Goal: Transaction & Acquisition: Book appointment/travel/reservation

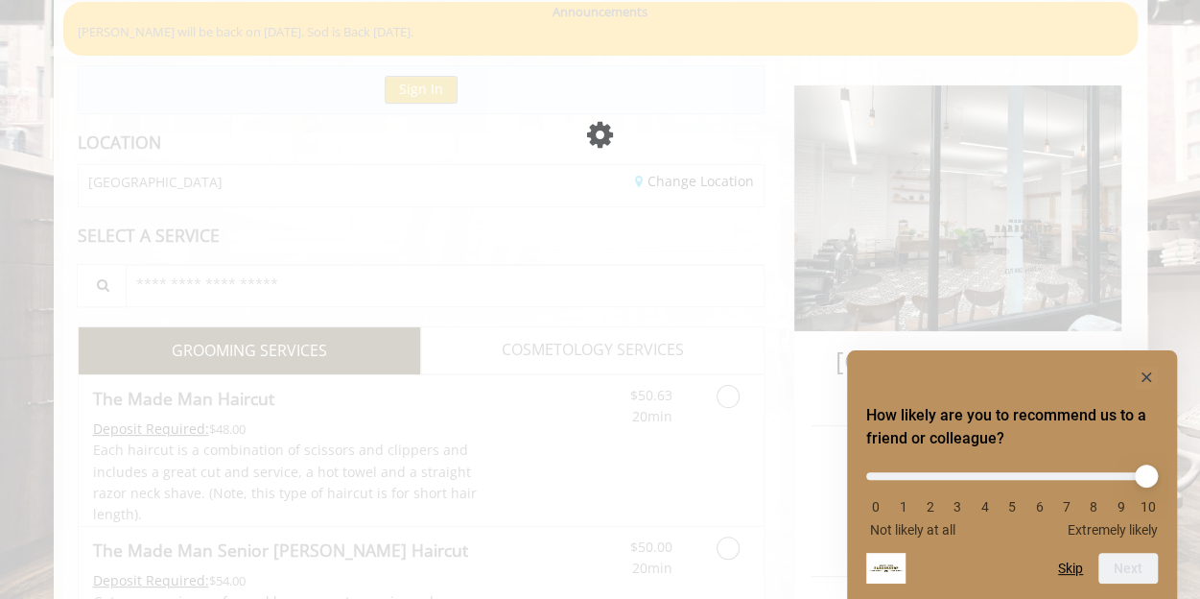
scroll to position [151, 0]
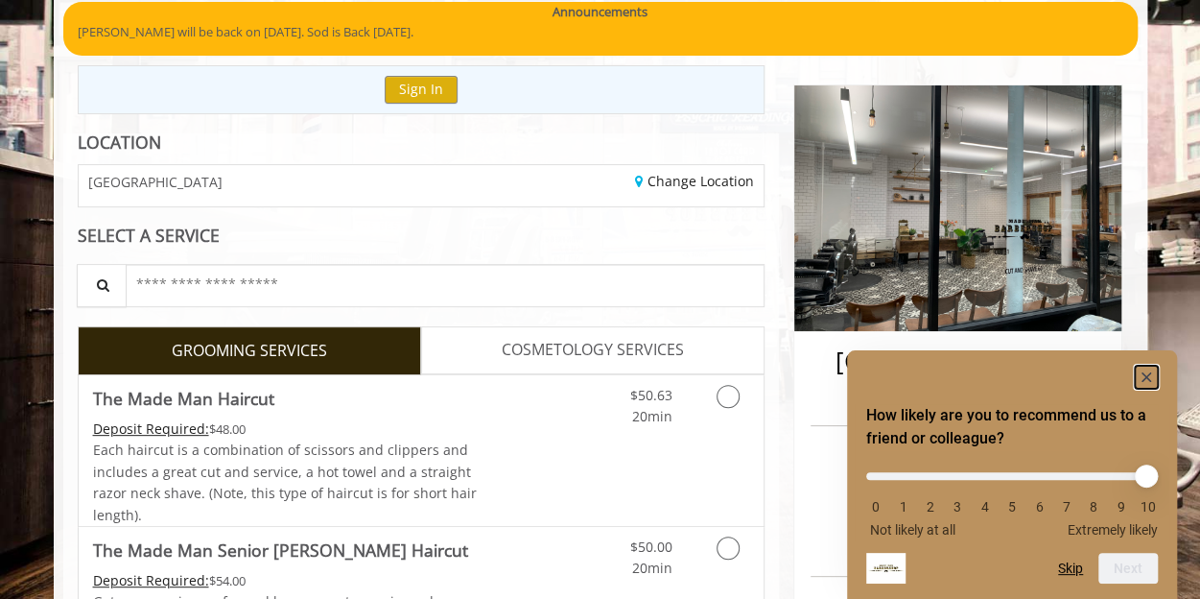
click at [1140, 375] on rect "Hide survey" at bounding box center [1146, 376] width 23 height 23
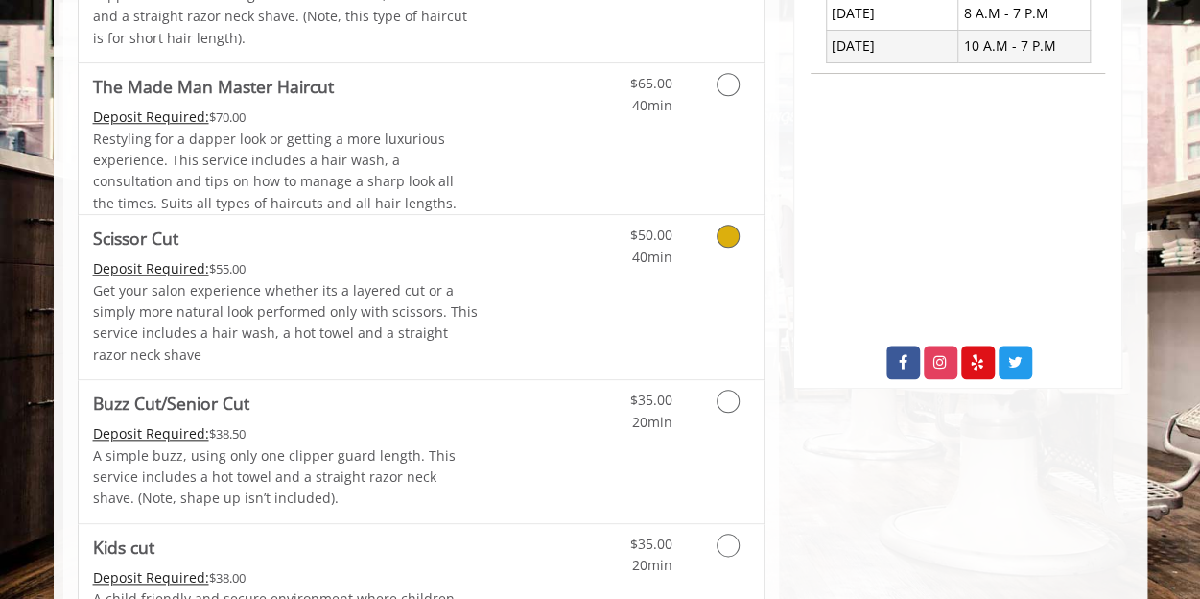
scroll to position [826, 0]
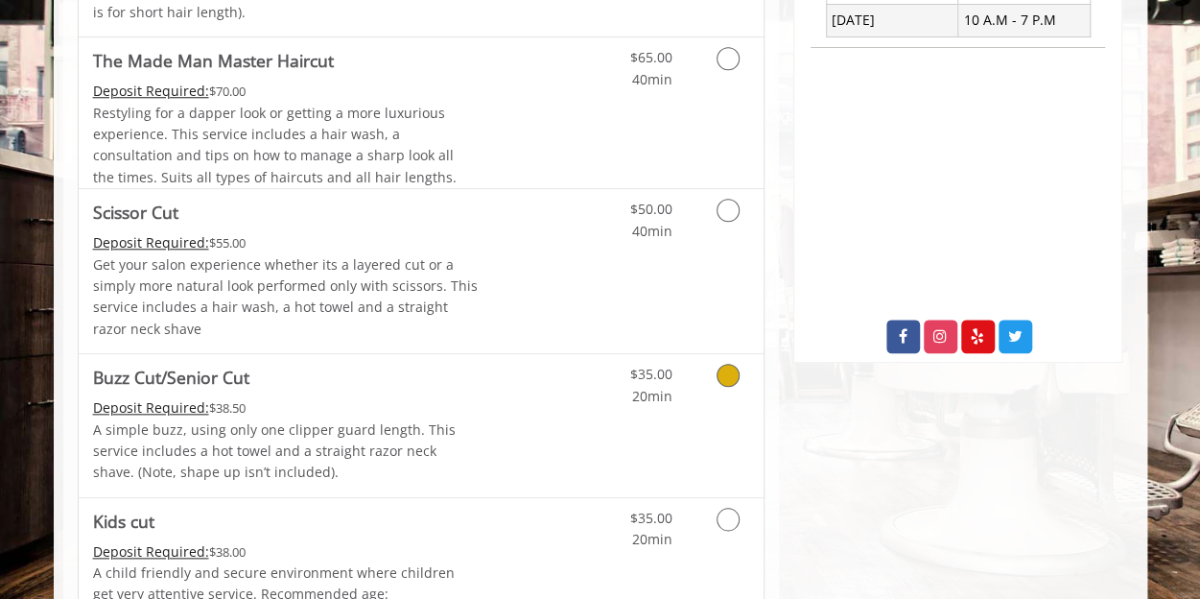
click at [687, 406] on div "$35.00 20min" at bounding box center [678, 425] width 172 height 143
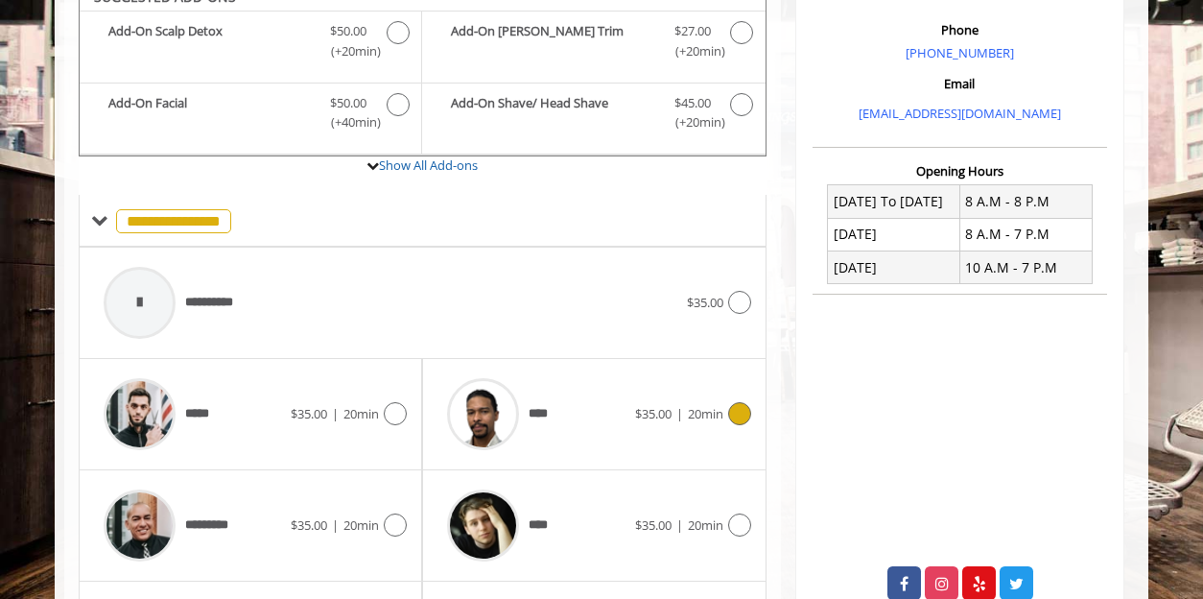
scroll to position [555, 0]
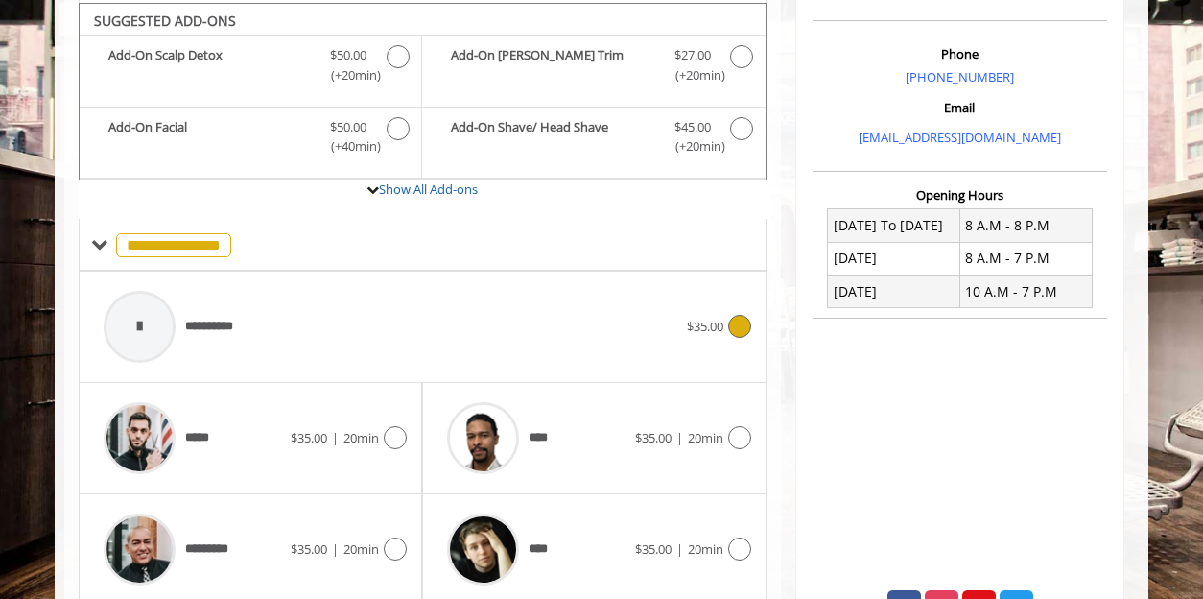
click at [503, 314] on div "**********" at bounding box center [390, 326] width 593 height 91
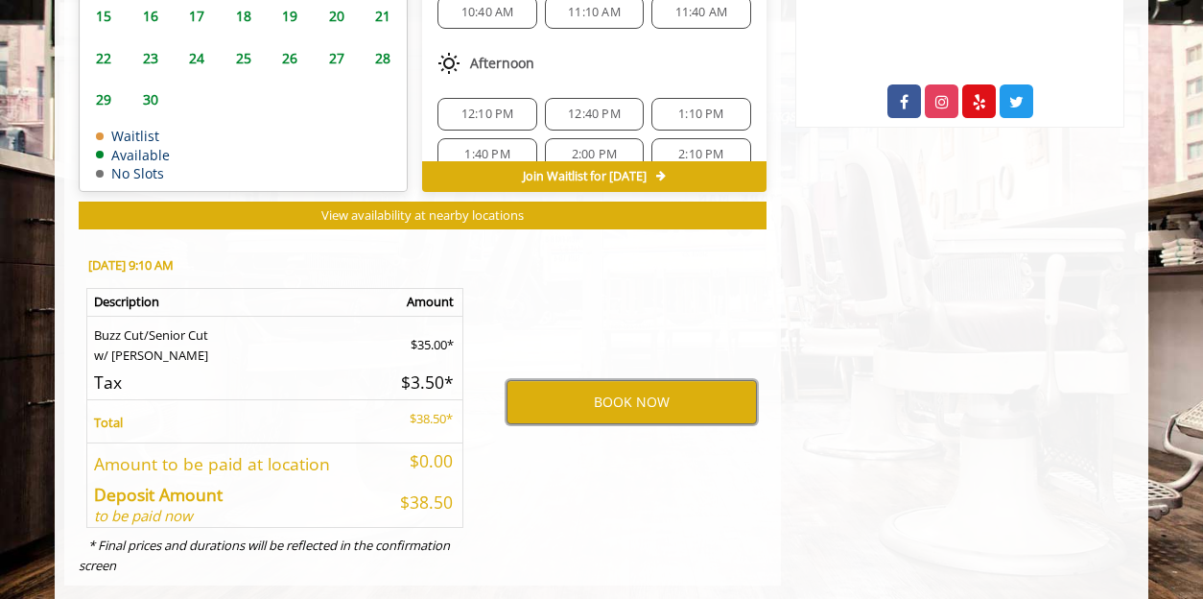
scroll to position [1089, 0]
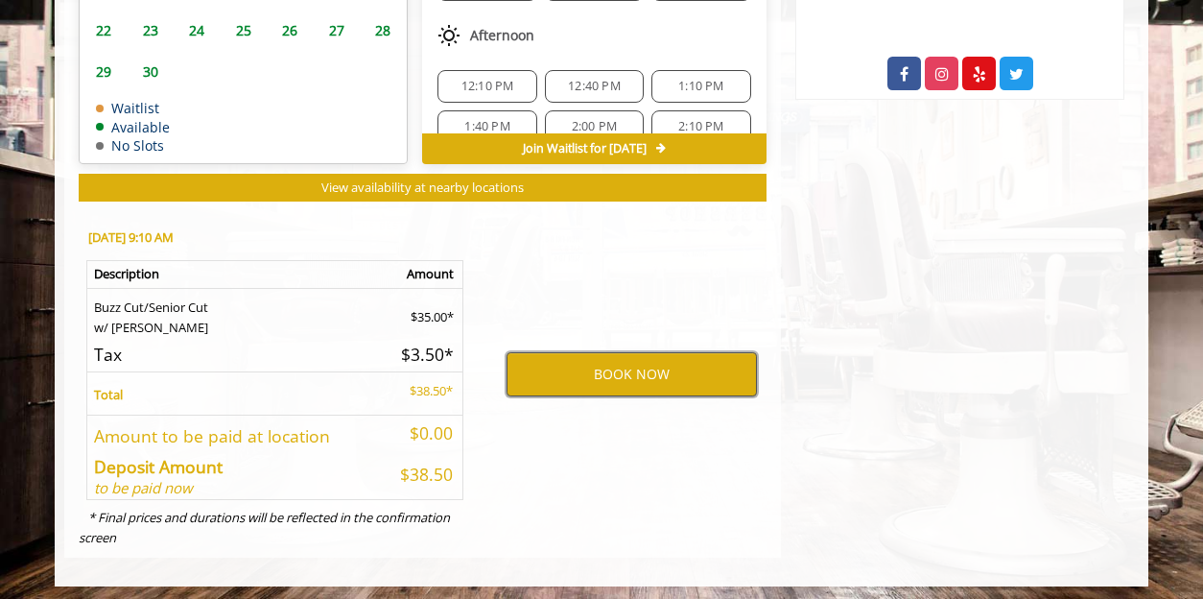
click at [695, 363] on button "BOOK NOW" at bounding box center [631, 374] width 250 height 44
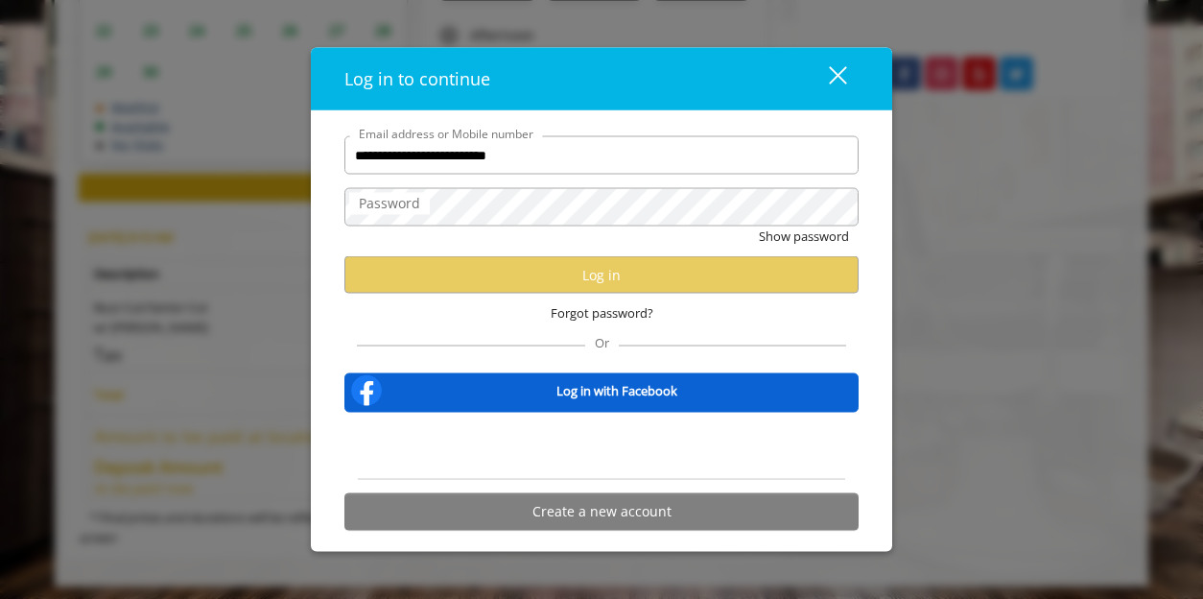
type input "**********"
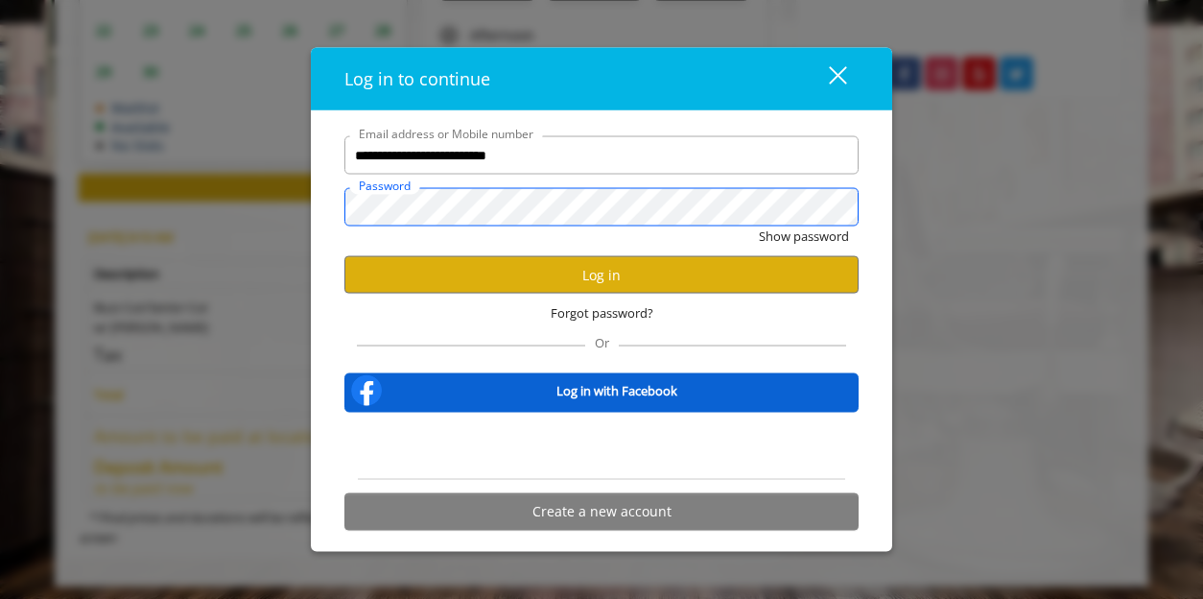
click at [759, 226] on button "Show password" at bounding box center [804, 236] width 90 height 20
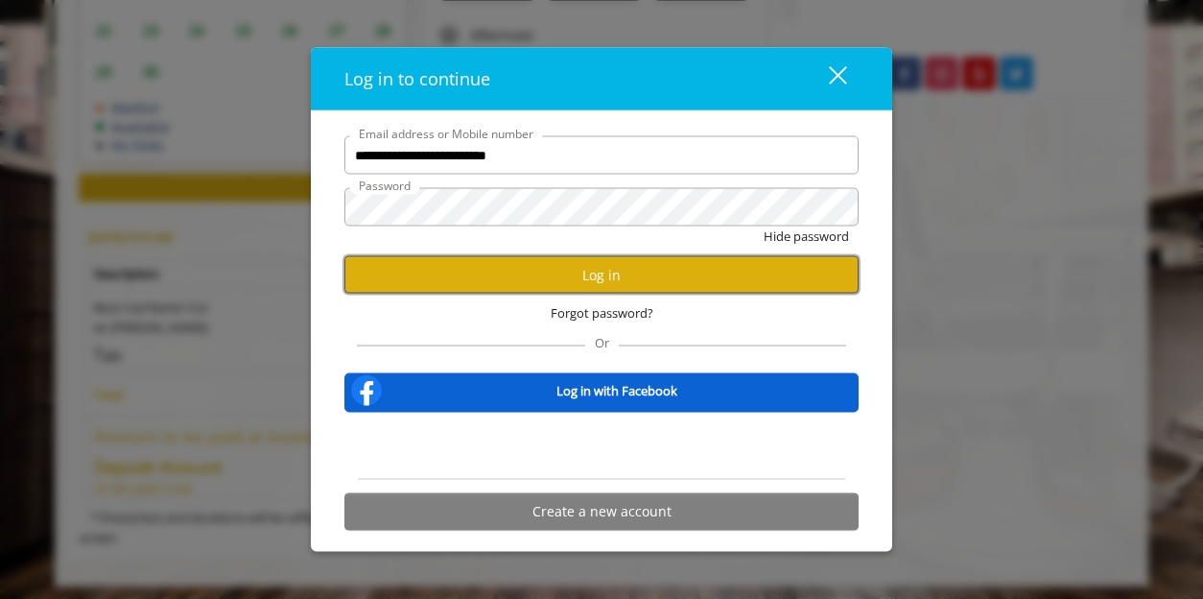
click at [702, 271] on button "Log in" at bounding box center [601, 274] width 514 height 37
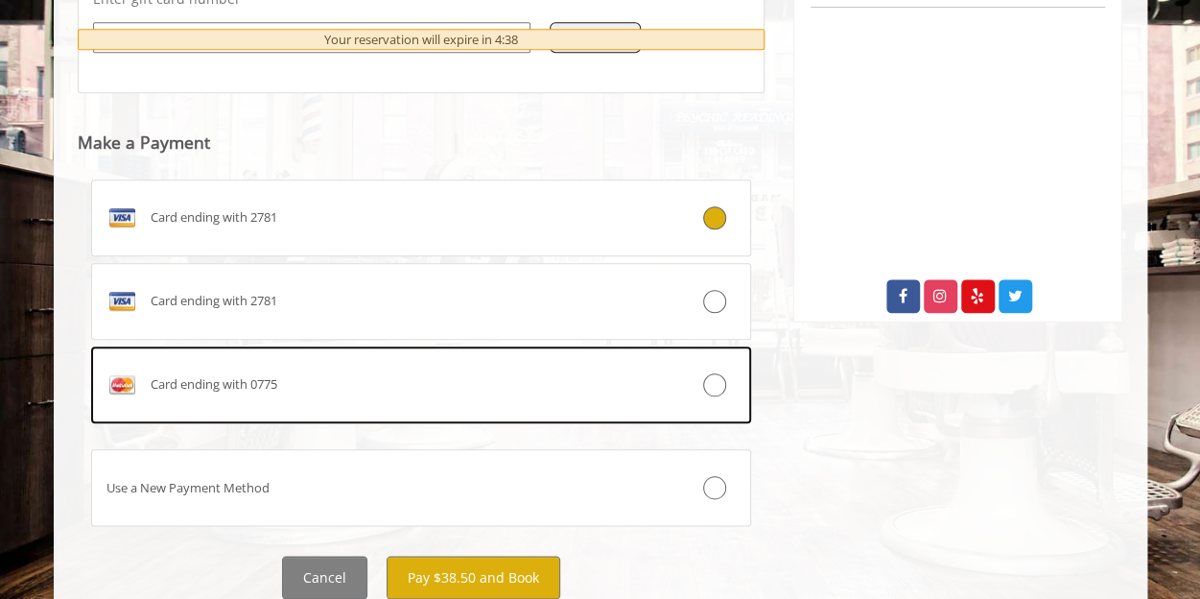
scroll to position [882, 0]
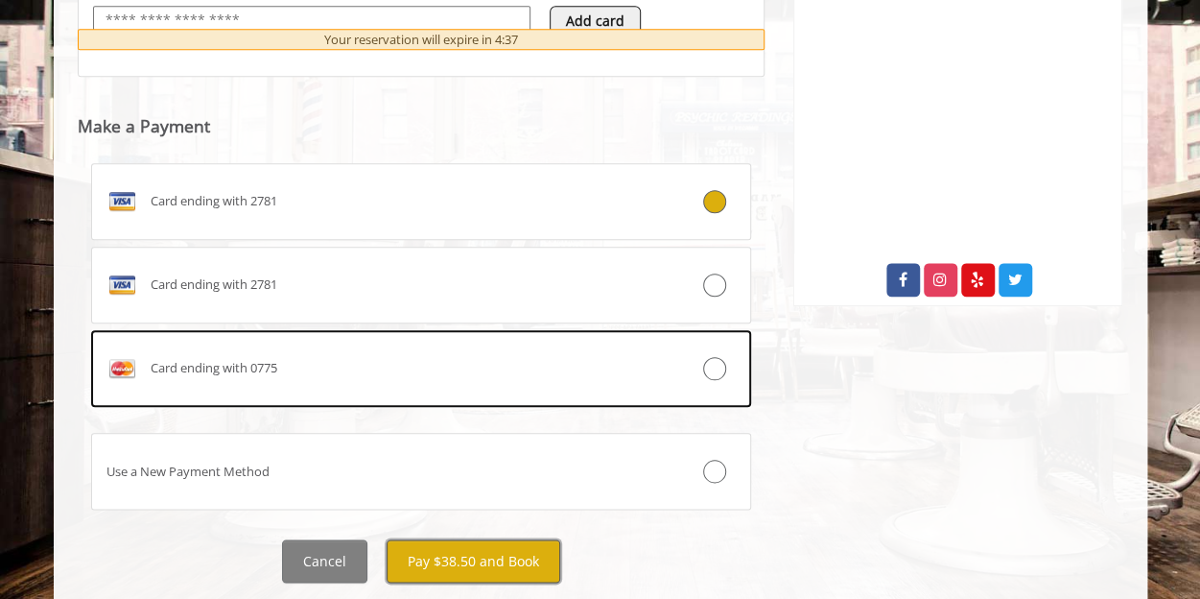
click at [497, 563] on button "Pay $38.50 and Book" at bounding box center [474, 560] width 174 height 43
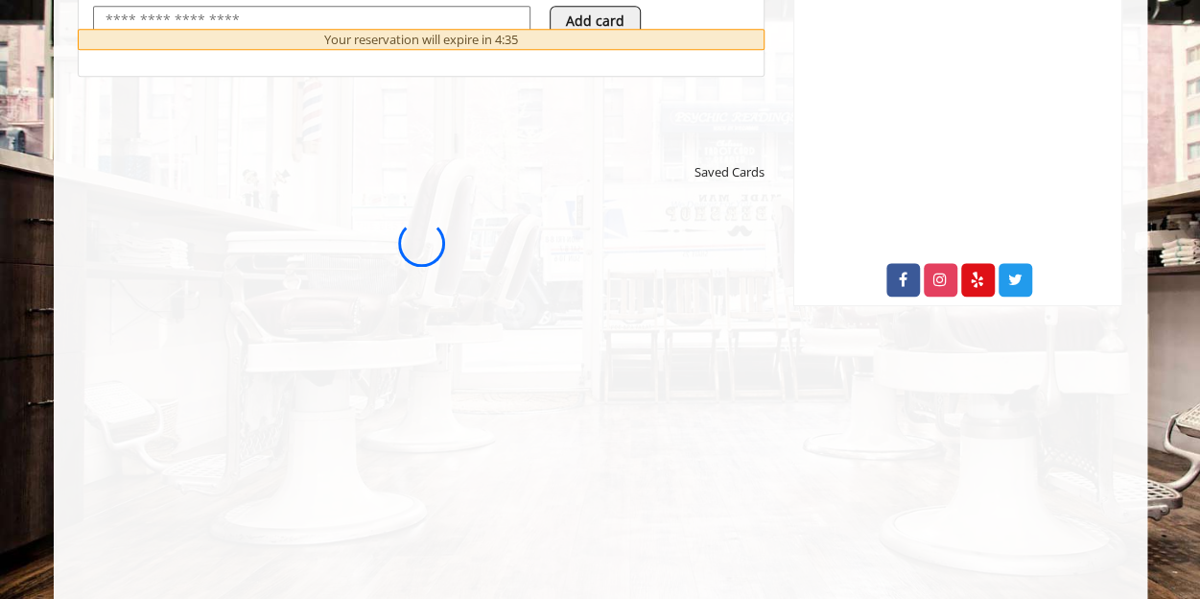
scroll to position [0, 0]
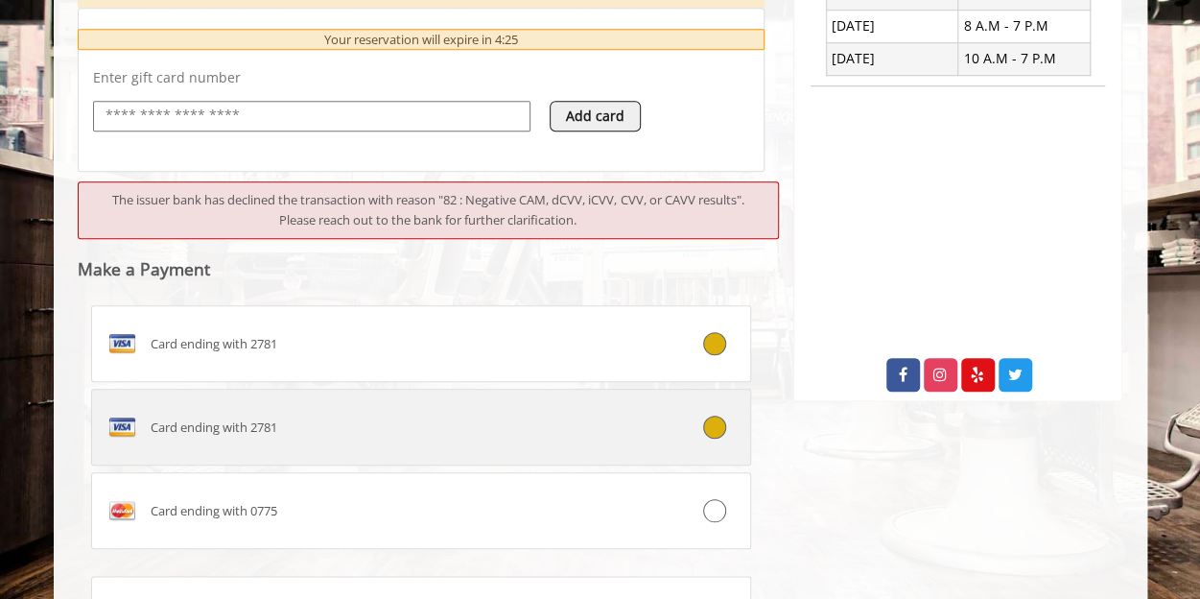
click at [553, 399] on label "Card ending with 2781" at bounding box center [421, 426] width 661 height 77
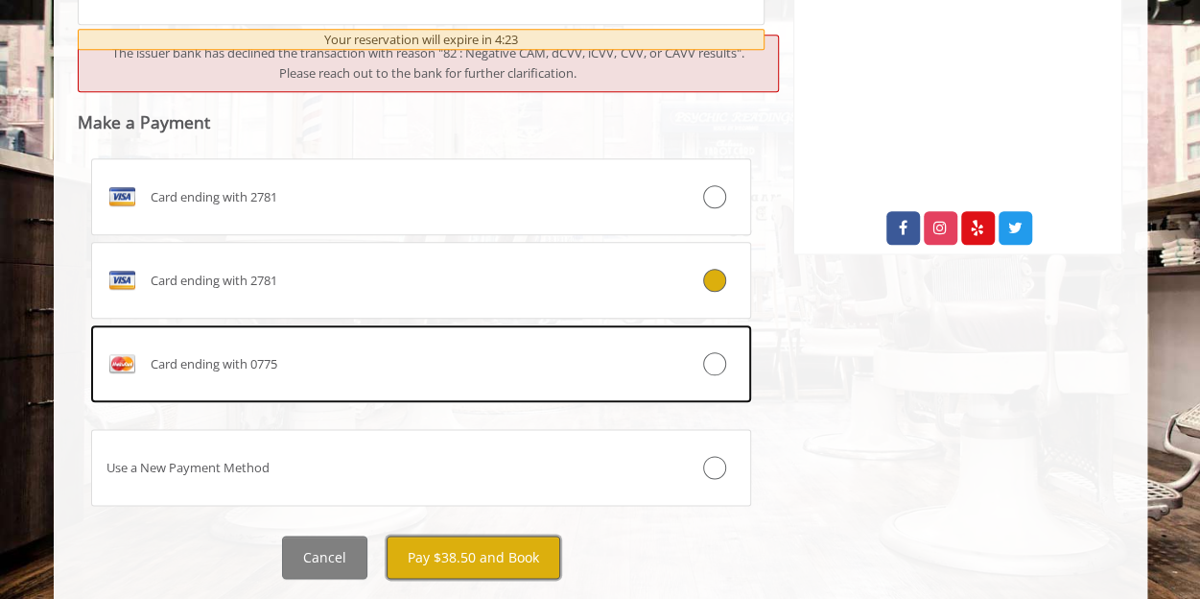
click at [529, 549] on button "Pay $38.50 and Book" at bounding box center [474, 556] width 174 height 43
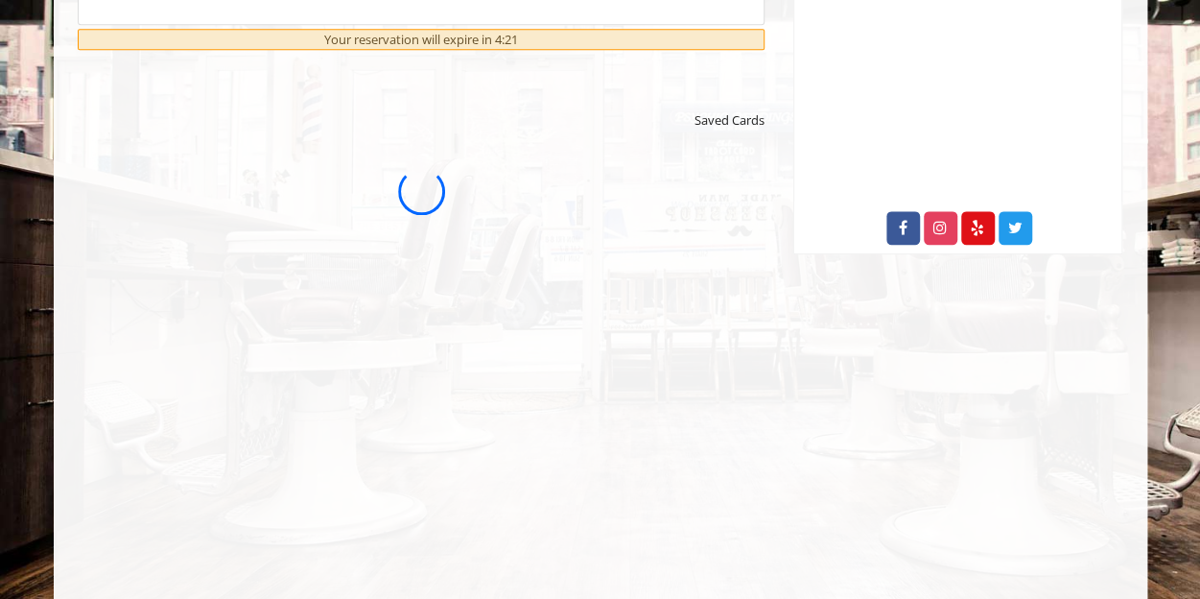
scroll to position [0, 0]
